Goal: Task Accomplishment & Management: Manage account settings

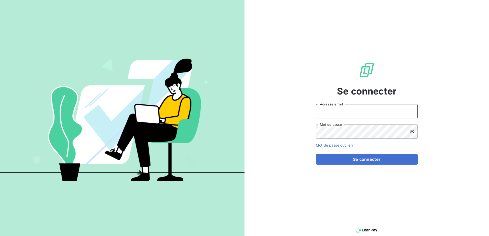
click at [349, 112] on input "Adresse email" at bounding box center [367, 111] width 102 height 14
type input "[DOMAIN_NAME][EMAIL_ADDRESS][DOMAIN_NAME]"
click at [412, 130] on icon at bounding box center [411, 131] width 5 height 5
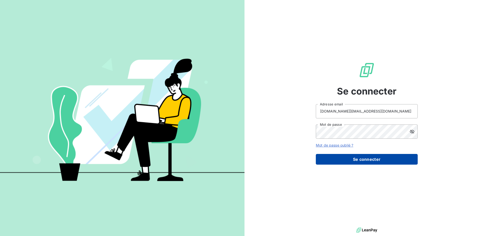
click at [361, 161] on button "Se connecter" at bounding box center [367, 159] width 102 height 11
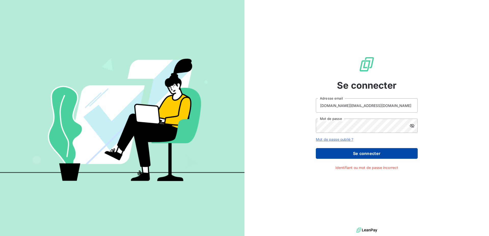
click at [373, 154] on button "Se connecter" at bounding box center [367, 153] width 102 height 11
click at [370, 152] on button "Se connecter" at bounding box center [367, 153] width 102 height 11
click at [371, 152] on button "Se connecter" at bounding box center [367, 153] width 102 height 11
click at [378, 109] on input "[DOMAIN_NAME][EMAIL_ADDRESS][DOMAIN_NAME]" at bounding box center [367, 105] width 102 height 14
click at [363, 152] on button "Se connecter" at bounding box center [367, 153] width 102 height 11
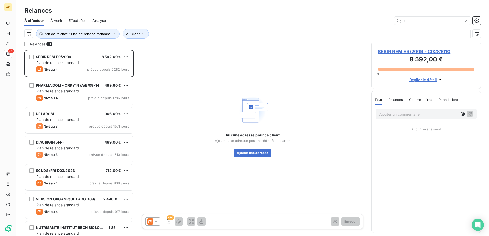
scroll to position [183, 106]
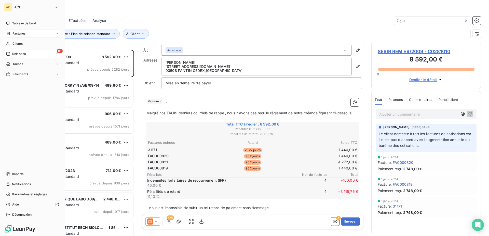
click at [58, 33] on icon at bounding box center [57, 33] width 3 height 3
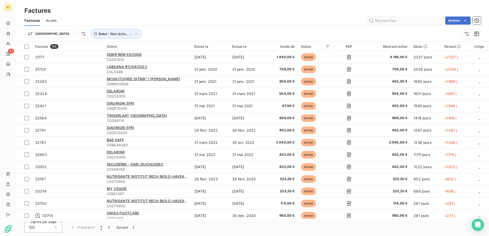
click at [385, 21] on input "text" at bounding box center [404, 21] width 76 height 8
click at [403, 21] on input "text" at bounding box center [404, 21] width 76 height 8
click at [396, 21] on input "text" at bounding box center [404, 21] width 76 height 8
click at [415, 22] on input "text" at bounding box center [404, 21] width 76 height 8
click at [395, 23] on input "text" at bounding box center [404, 21] width 76 height 8
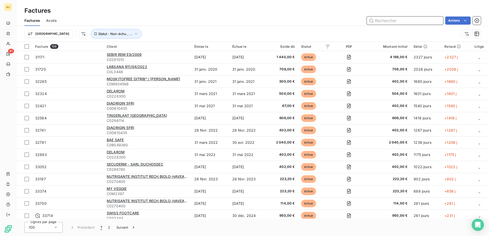
click at [421, 20] on input "text" at bounding box center [404, 21] width 76 height 8
click at [410, 20] on input "text" at bounding box center [404, 21] width 76 height 8
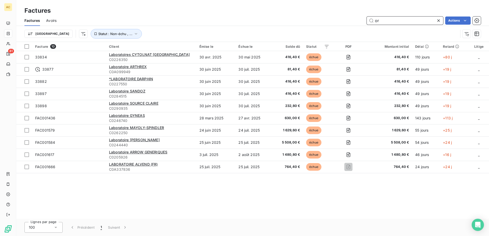
type input "o"
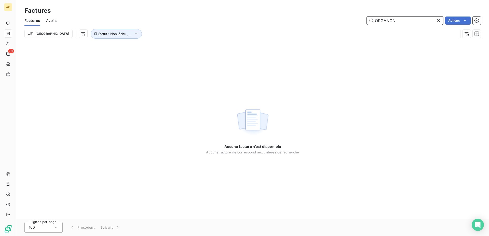
type input "ORGANON"
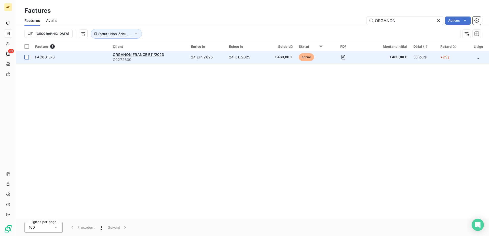
click at [27, 57] on div at bounding box center [26, 57] width 5 height 5
click at [52, 58] on span "FAC001578" at bounding box center [45, 57] width 20 height 4
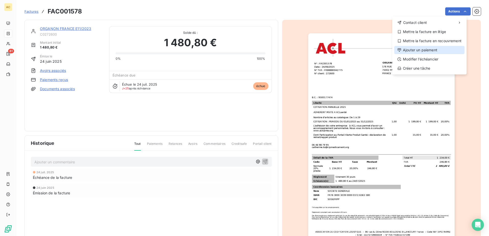
click at [416, 50] on div "Ajouter un paiement" at bounding box center [429, 50] width 70 height 8
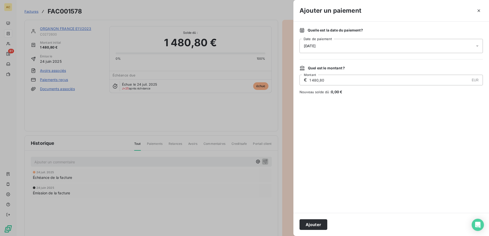
click at [476, 46] on icon at bounding box center [477, 46] width 3 height 1
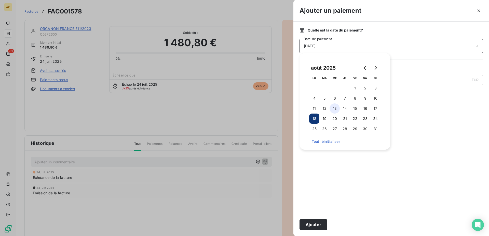
click at [333, 108] on button "13" at bounding box center [334, 109] width 10 height 10
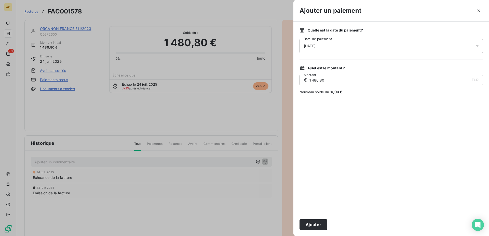
drag, startPoint x: 321, startPoint y: 224, endPoint x: 281, endPoint y: 195, distance: 49.6
click at [321, 224] on button "Ajouter" at bounding box center [313, 225] width 28 height 11
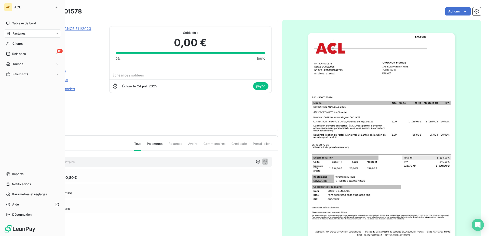
click at [56, 33] on icon at bounding box center [57, 33] width 3 height 3
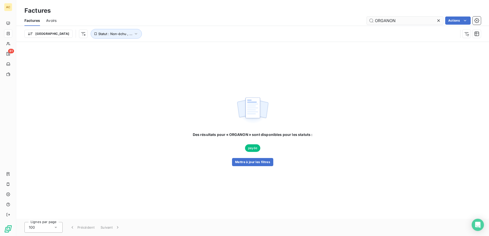
click at [418, 18] on input "ORGANON" at bounding box center [404, 21] width 76 height 8
type input "O"
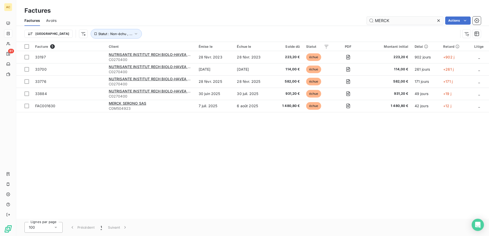
type input "MERCK"
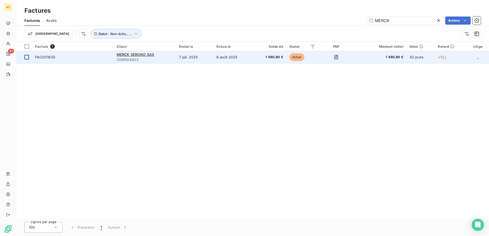
click at [27, 57] on div at bounding box center [26, 57] width 5 height 5
click at [120, 56] on span "MERCK SERONO SAS" at bounding box center [135, 54] width 37 height 4
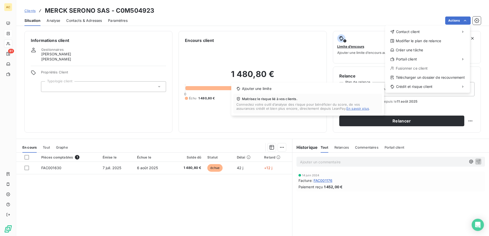
click at [67, 116] on html "AC 81 Clients MERCK SERONO SAS - C0M504923 Situation Analyse Contacts & Adresse…" at bounding box center [244, 118] width 489 height 236
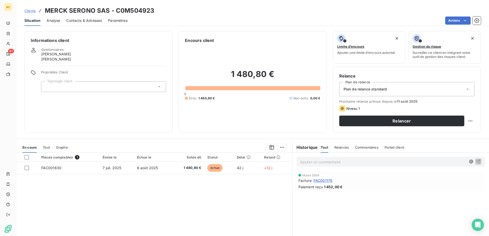
click at [132, 130] on html "AC 81 Clients MERCK SERONO SAS - C0M504923 Situation Analyse Contacts & Adresse…" at bounding box center [244, 118] width 489 height 236
click at [97, 107] on html "AC 81 Clients MERCK SERONO SAS - C0M504923 Situation Analyse Contacts & Adresse…" at bounding box center [244, 118] width 489 height 236
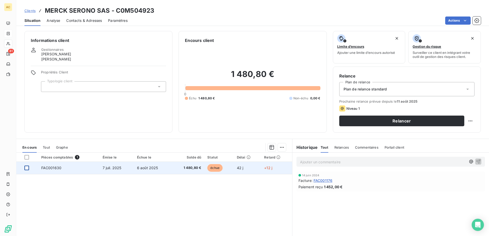
click at [26, 170] on div at bounding box center [26, 168] width 5 height 5
click at [107, 168] on span "7 juil. 2025" at bounding box center [112, 168] width 19 height 4
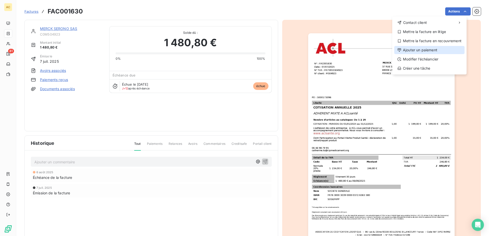
click at [418, 52] on div "Ajouter un paiement" at bounding box center [429, 50] width 70 height 8
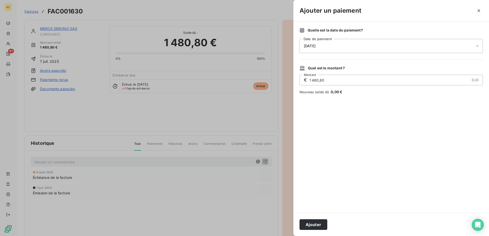
click at [307, 45] on span "18/08/2025" at bounding box center [310, 46] width 12 height 4
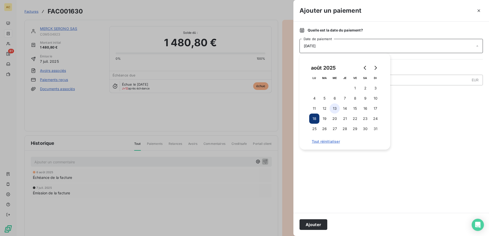
click at [336, 110] on button "13" at bounding box center [334, 109] width 10 height 10
click at [319, 225] on button "Ajouter" at bounding box center [313, 225] width 28 height 11
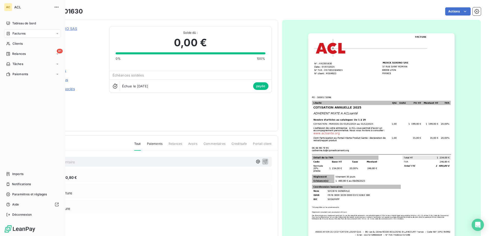
click at [59, 33] on icon at bounding box center [57, 33] width 3 height 3
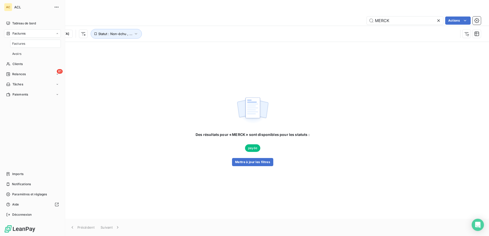
click at [36, 44] on div "Factures" at bounding box center [35, 44] width 51 height 8
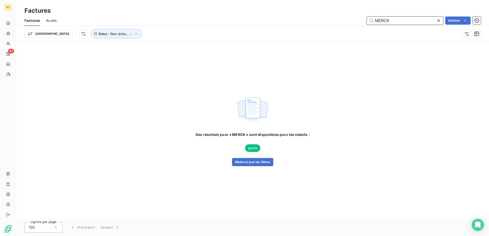
click at [395, 20] on input "MERCK" at bounding box center [404, 21] width 76 height 8
type input "M"
click at [395, 18] on input "FRAFITO" at bounding box center [404, 21] width 76 height 8
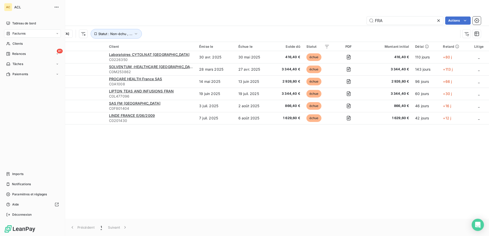
click at [57, 34] on icon at bounding box center [57, 33] width 3 height 3
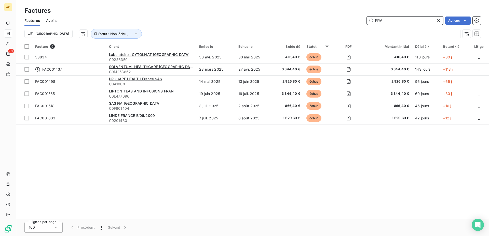
click at [412, 20] on input "FRA" at bounding box center [404, 21] width 76 height 8
type input "F"
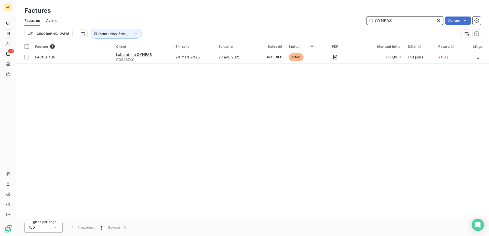
type input "GYNEAS"
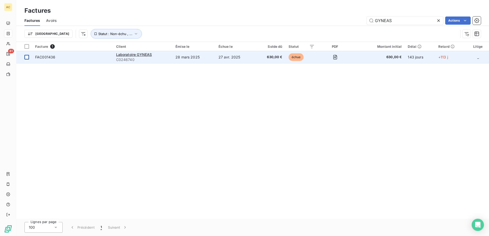
click at [27, 59] on div at bounding box center [26, 57] width 5 height 5
click at [121, 55] on span "Laboratoire GYNEAS" at bounding box center [134, 54] width 36 height 4
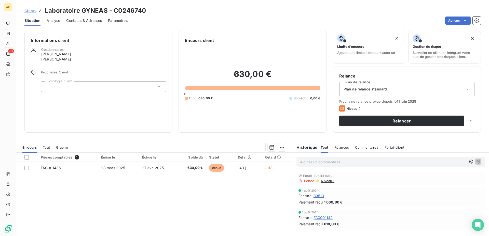
click at [130, 107] on html "AC 81 Clients Laboratoire GYNEAS - C0246740 Situation Analyse Contacts & Adress…" at bounding box center [244, 118] width 489 height 236
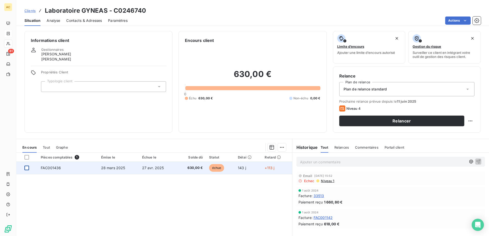
click at [26, 167] on div at bounding box center [26, 168] width 5 height 5
click at [50, 168] on span "FAC001436" at bounding box center [51, 168] width 20 height 4
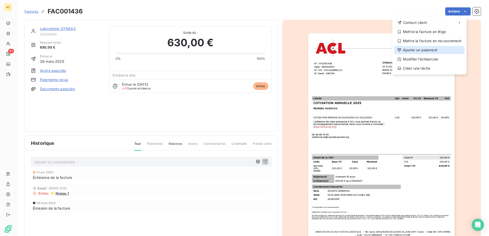
click at [415, 53] on div "Ajouter un paiement" at bounding box center [429, 50] width 70 height 8
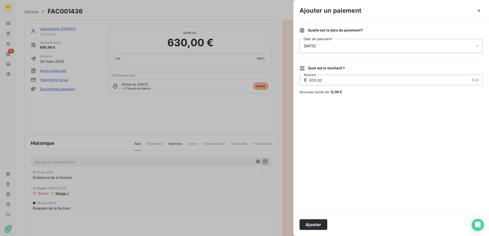
click at [475, 46] on icon at bounding box center [476, 46] width 5 height 5
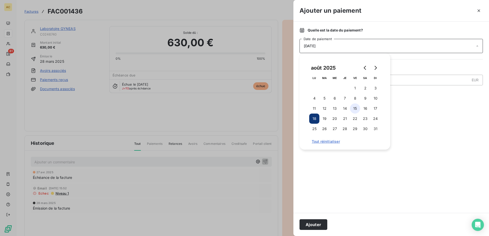
click at [355, 109] on button "15" at bounding box center [355, 109] width 10 height 10
drag, startPoint x: 314, startPoint y: 226, endPoint x: 311, endPoint y: 228, distance: 3.8
click at [312, 228] on button "Ajouter" at bounding box center [313, 225] width 28 height 11
